Goal: Subscribe to service/newsletter

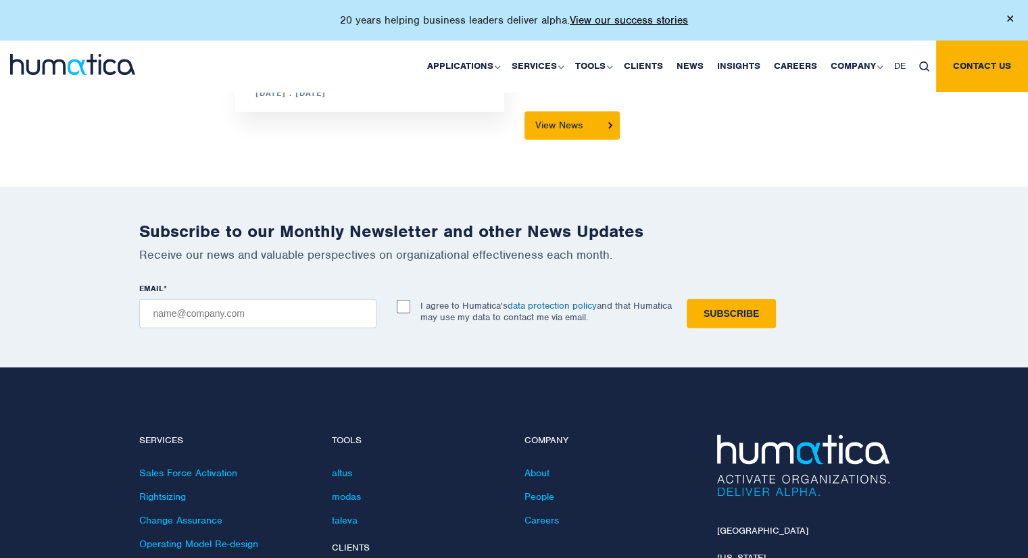
scroll to position [3816, 0]
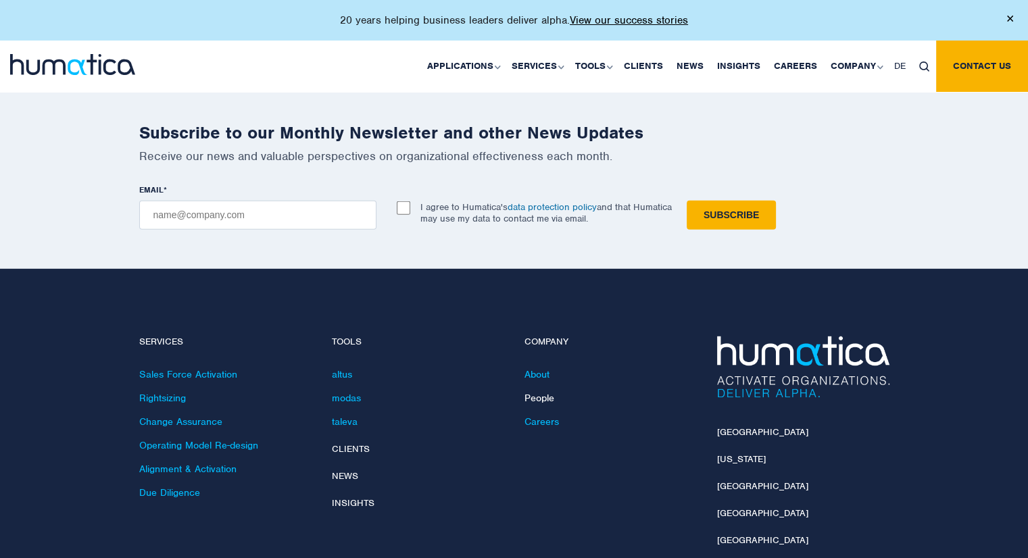
click at [539, 392] on link "People" at bounding box center [540, 398] width 30 height 12
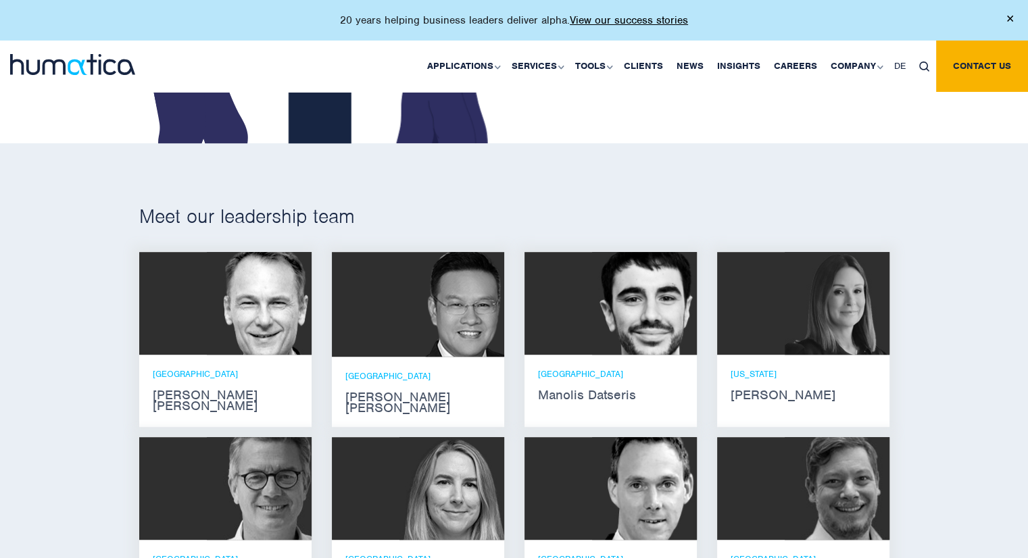
scroll to position [786, 0]
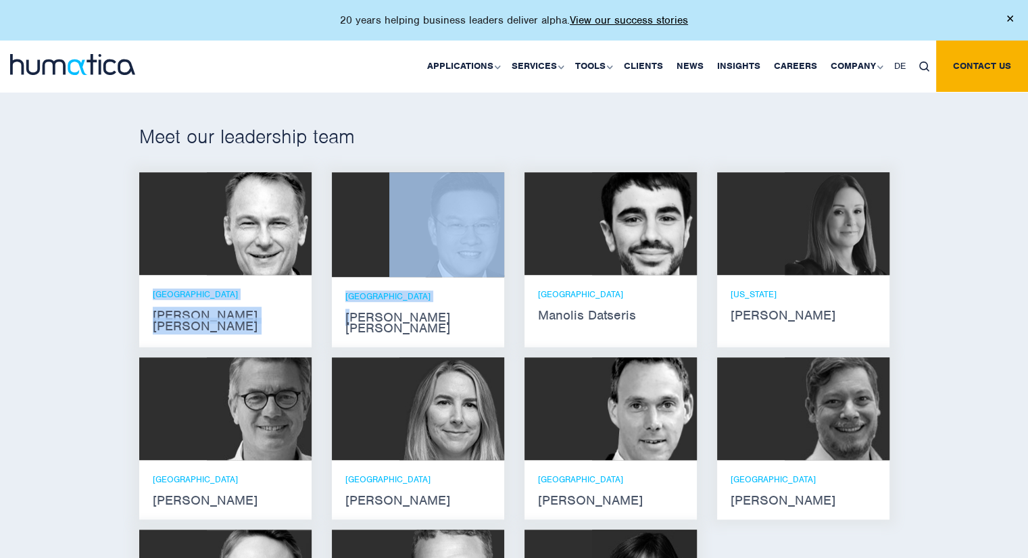
drag, startPoint x: 350, startPoint y: 316, endPoint x: 140, endPoint y: 287, distance: 212.3
click at [140, 287] on div "Andros Payne He holds degrees in Electrical and Mechanical Engineering, and an …" at bounding box center [514, 437] width 771 height 530
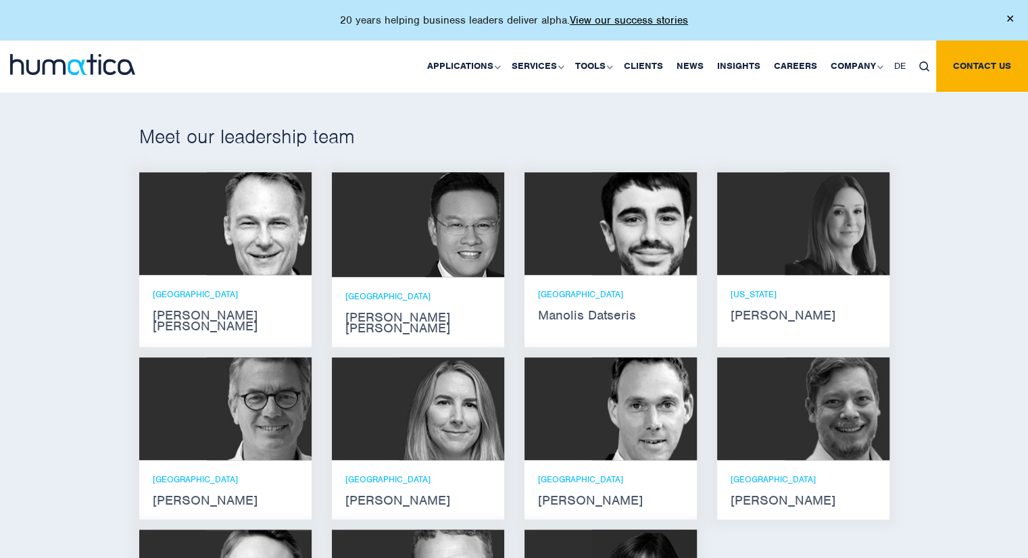
click at [136, 361] on div "Jan Löning Jan is partner at Humatica in Paris. He brings extensive internation…" at bounding box center [225, 444] width 193 height 172
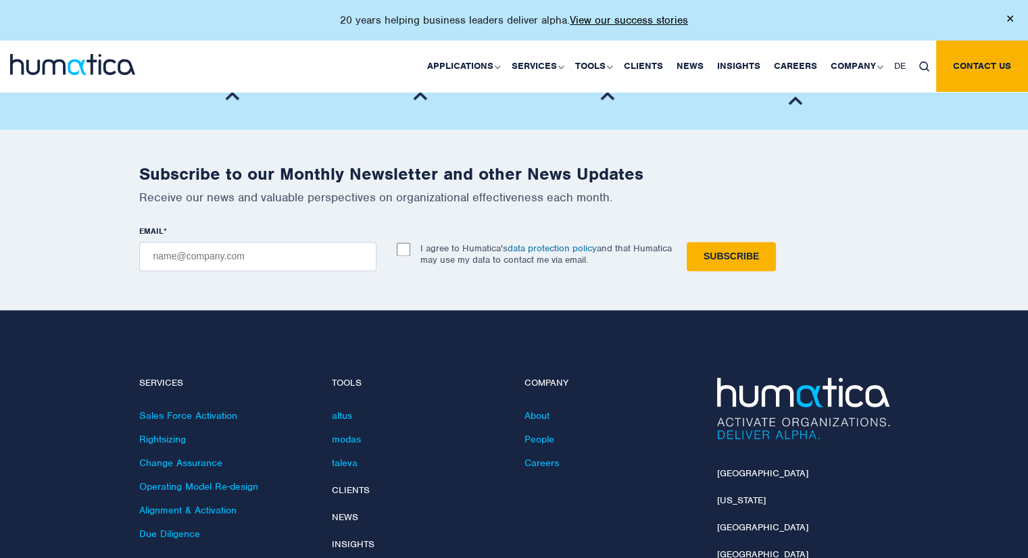
scroll to position [1724, 0]
click at [235, 245] on input "EMAIL *" at bounding box center [257, 257] width 237 height 29
type input "hannes.scheidegger@gmail.com"
click at [403, 243] on input "I agree to Humatica's data protection policy and that Humatica may use my data …" at bounding box center [404, 250] width 14 height 14
checkbox input "true"
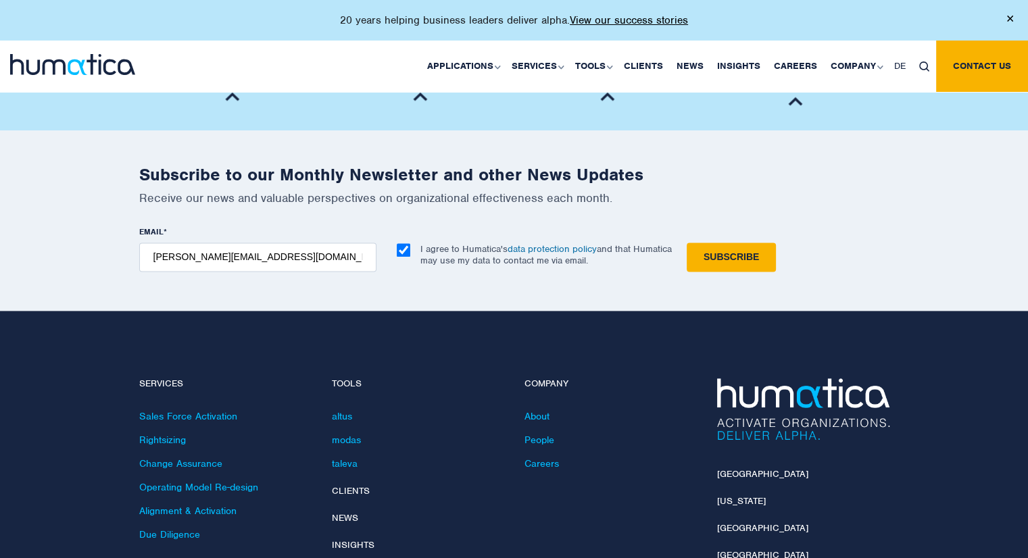
click at [726, 243] on input "Subscribe" at bounding box center [731, 257] width 89 height 29
click at [740, 247] on input "Subscribe" at bounding box center [731, 257] width 89 height 29
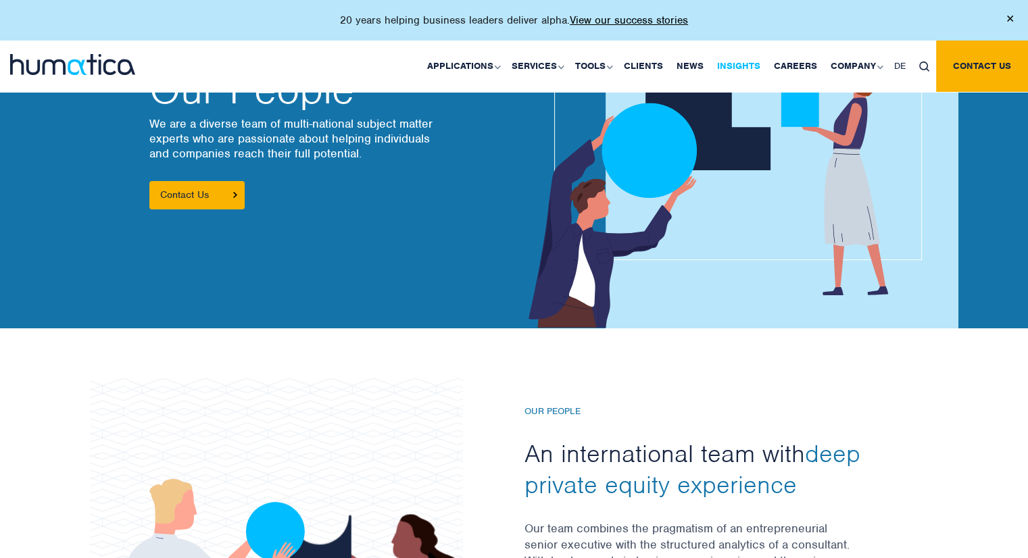
scroll to position [97, 0]
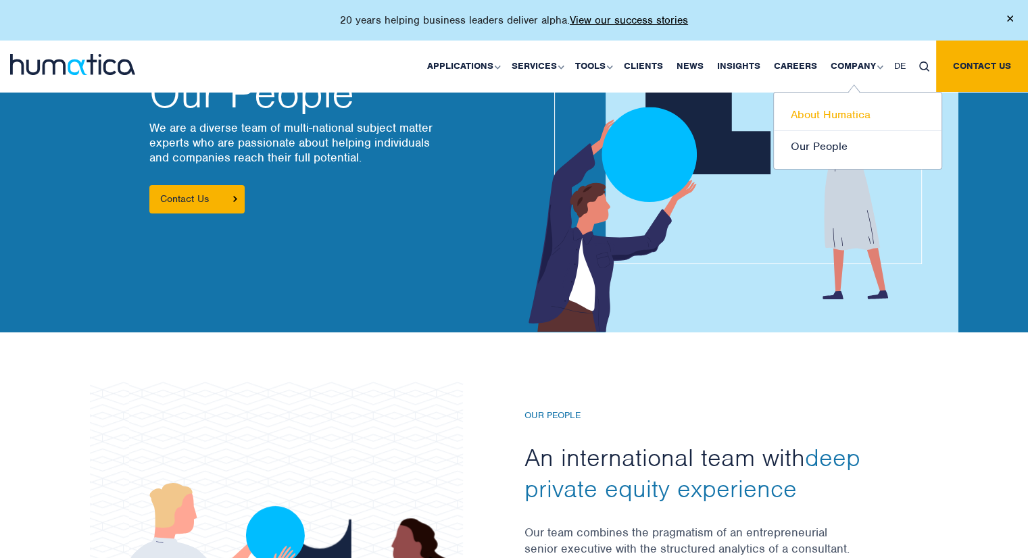
click at [841, 116] on link "About Humatica" at bounding box center [858, 115] width 168 height 32
